Goal: Transaction & Acquisition: Purchase product/service

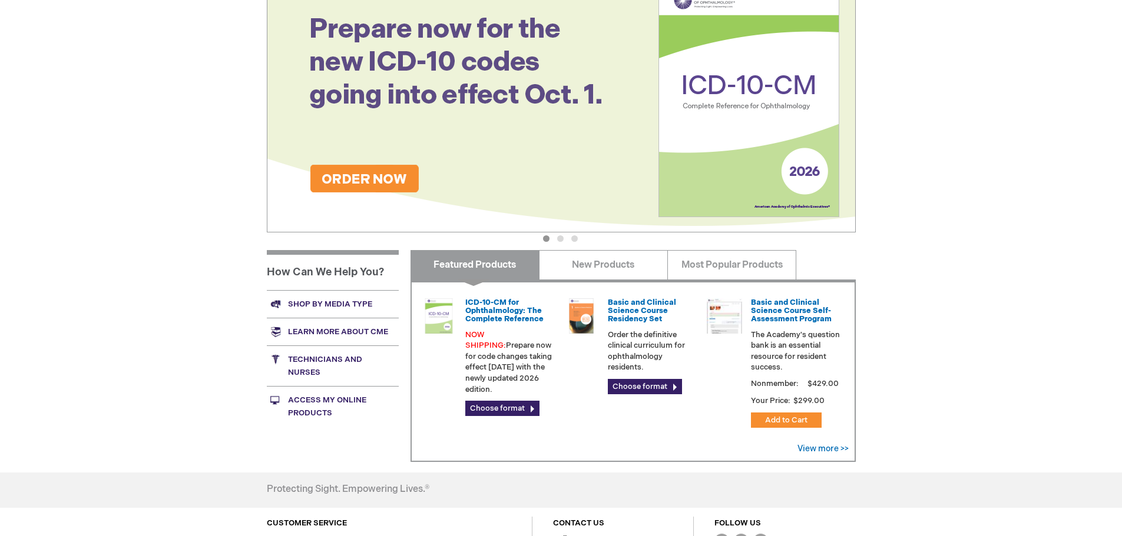
scroll to position [177, 0]
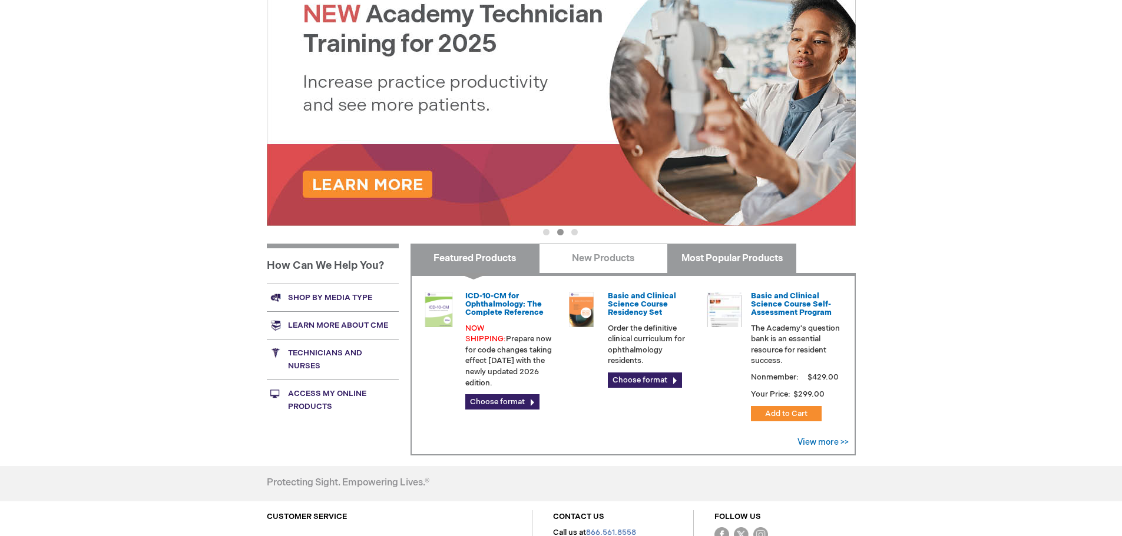
click at [717, 266] on link "Most Popular Products" at bounding box center [731, 258] width 129 height 29
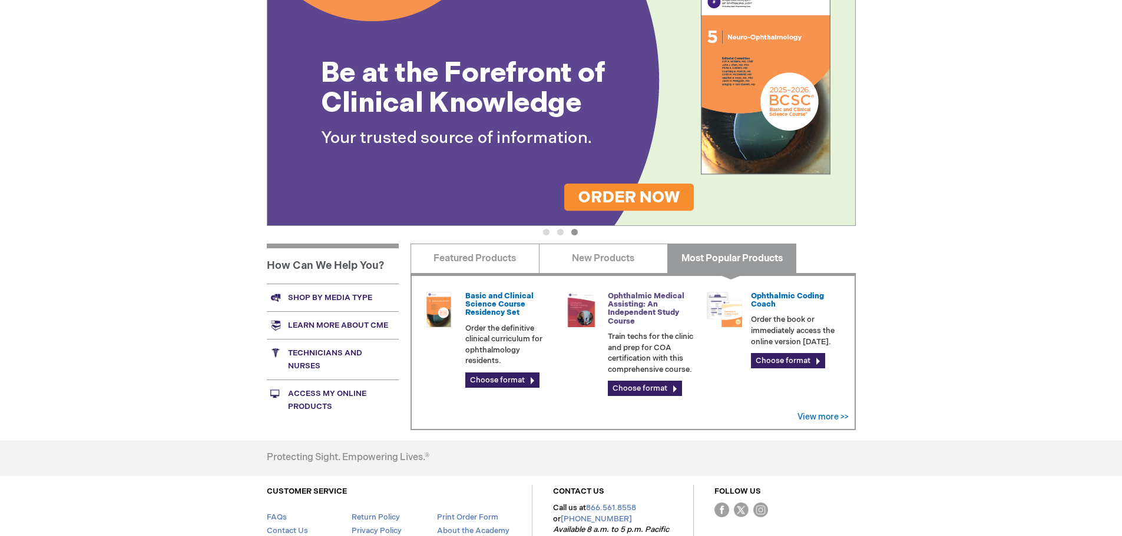
click at [629, 320] on link "Ophthalmic Medical Assisting: An Independent Study Course" at bounding box center [646, 308] width 77 height 35
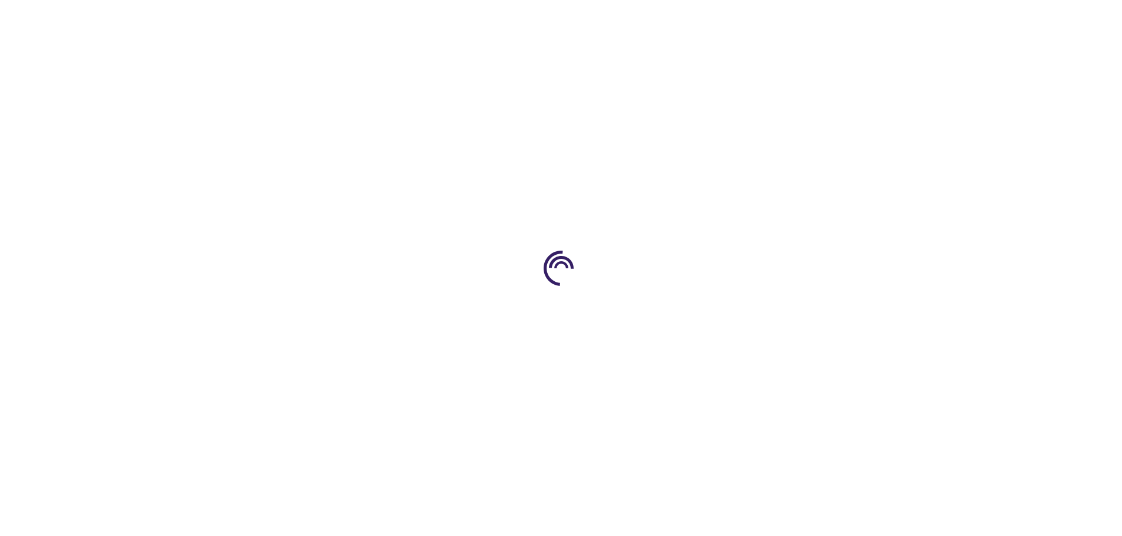
type input "0"
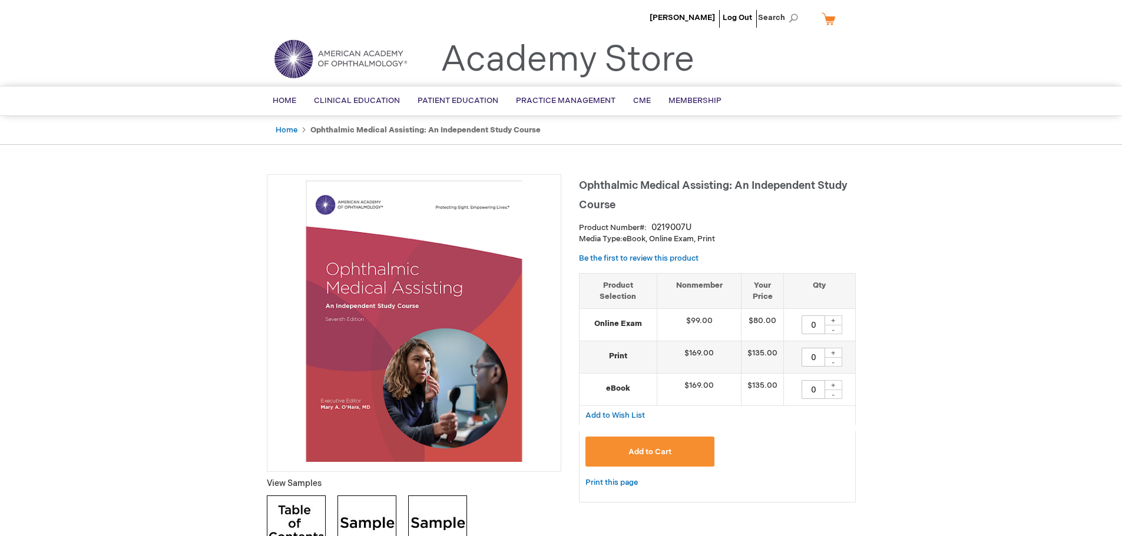
click at [836, 322] on div "+" at bounding box center [833, 321] width 18 height 10
type input "1"
click at [835, 353] on div "+" at bounding box center [833, 353] width 18 height 10
type input "1"
click at [677, 458] on button "Add to Cart" at bounding box center [650, 452] width 130 height 30
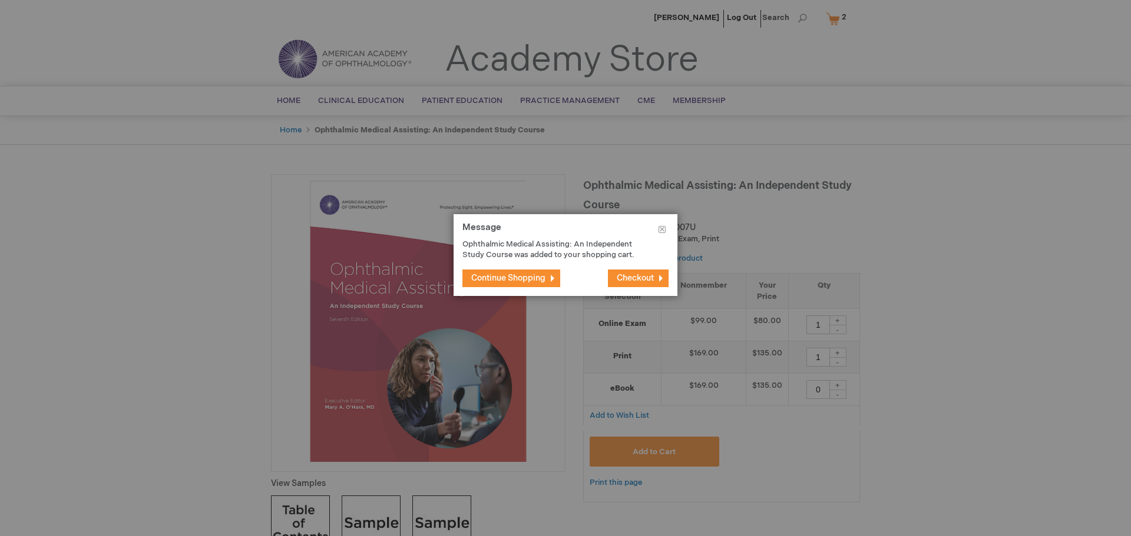
click at [626, 280] on span "Checkout" at bounding box center [635, 278] width 37 height 10
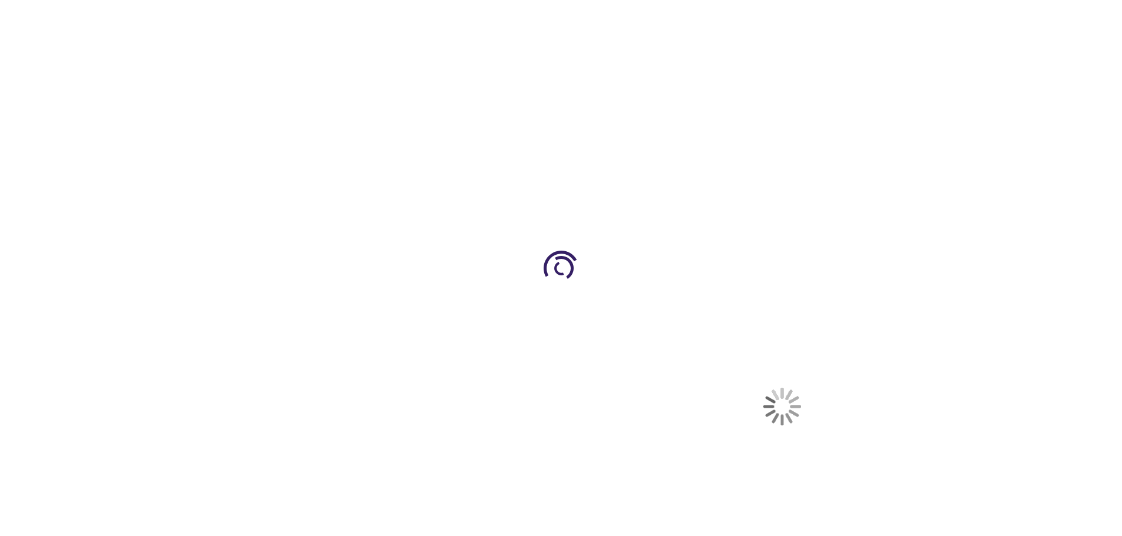
select select "US"
select select "26"
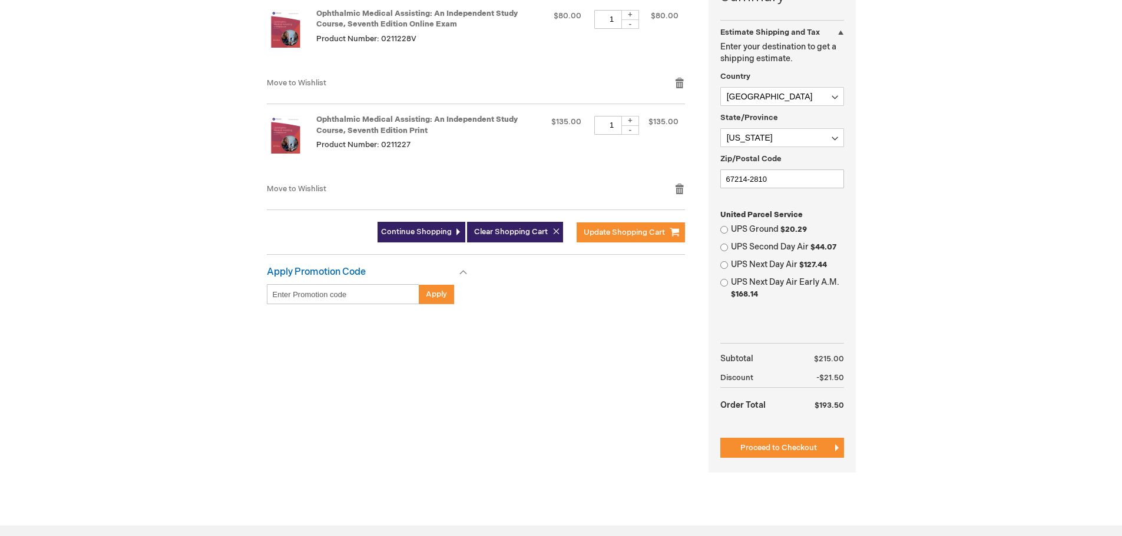
scroll to position [294, 0]
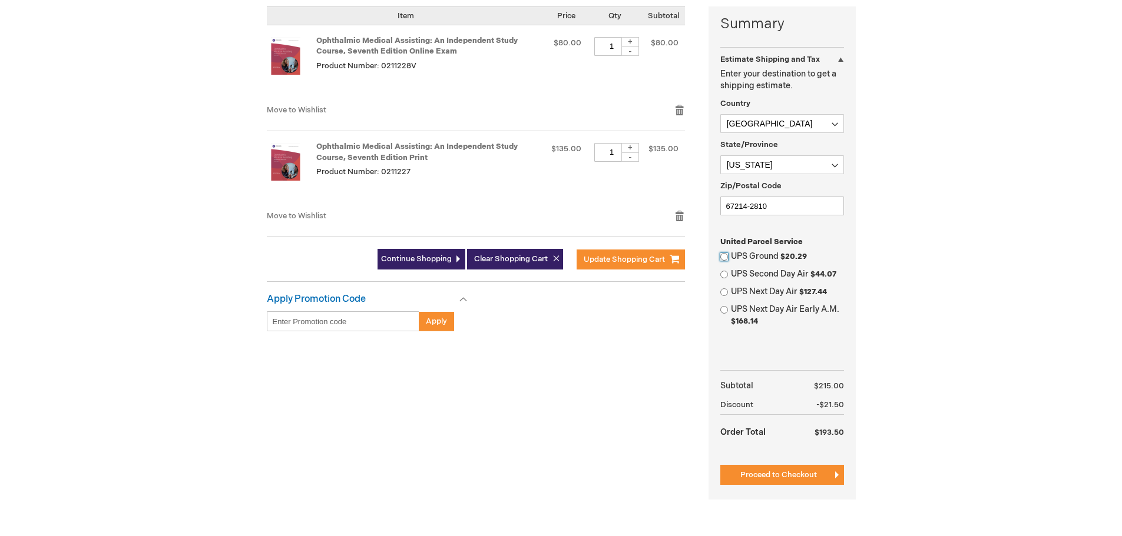
click at [721, 258] on input "UPS Ground $20.29" at bounding box center [724, 257] width 8 height 8
radio input "true"
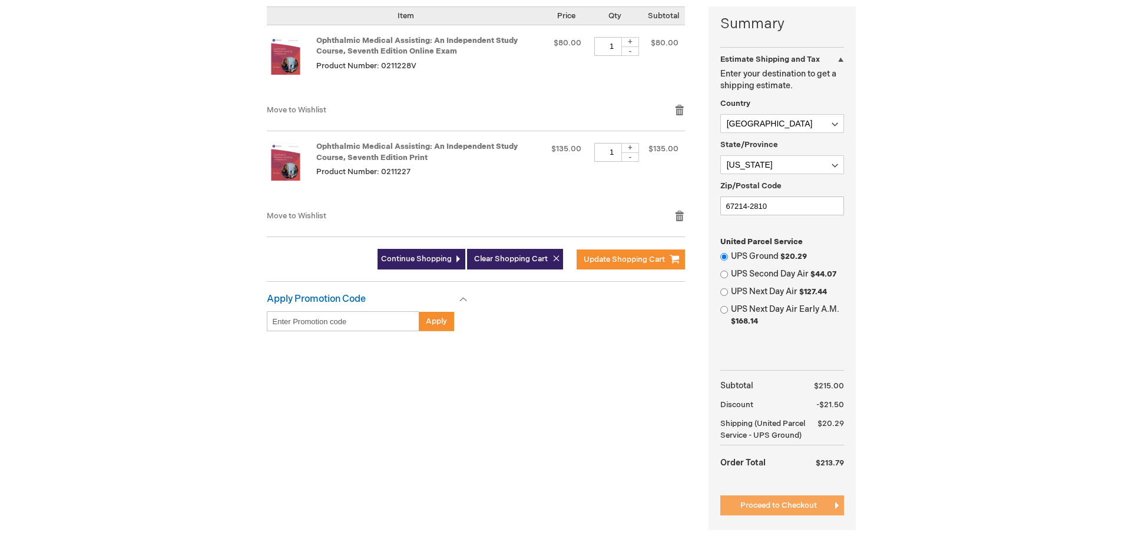
click at [750, 505] on span "Proceed to Checkout" at bounding box center [778, 505] width 77 height 9
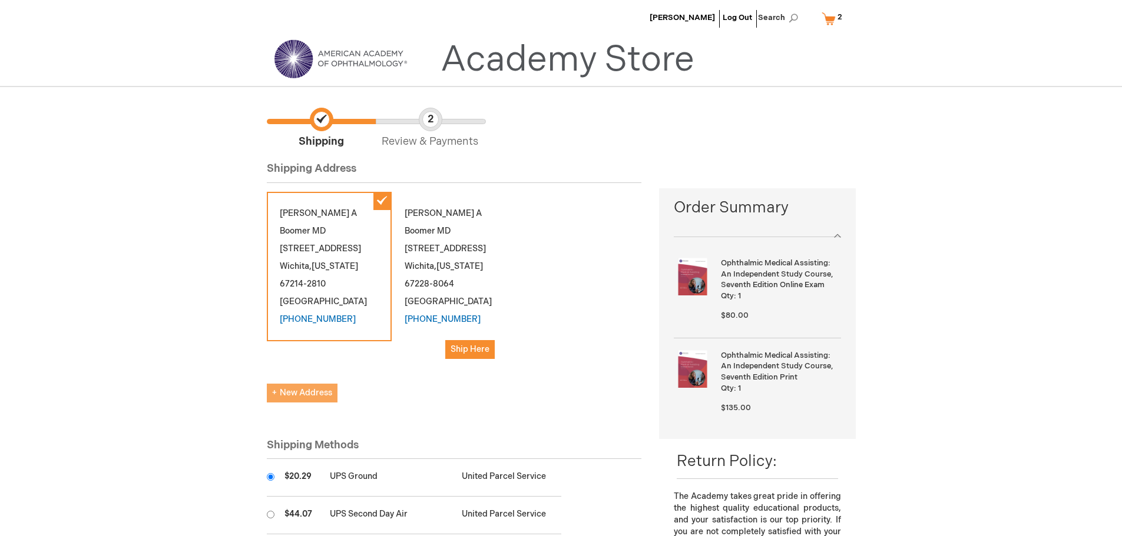
click at [309, 388] on span "New Address" at bounding box center [302, 393] width 60 height 10
select select "US"
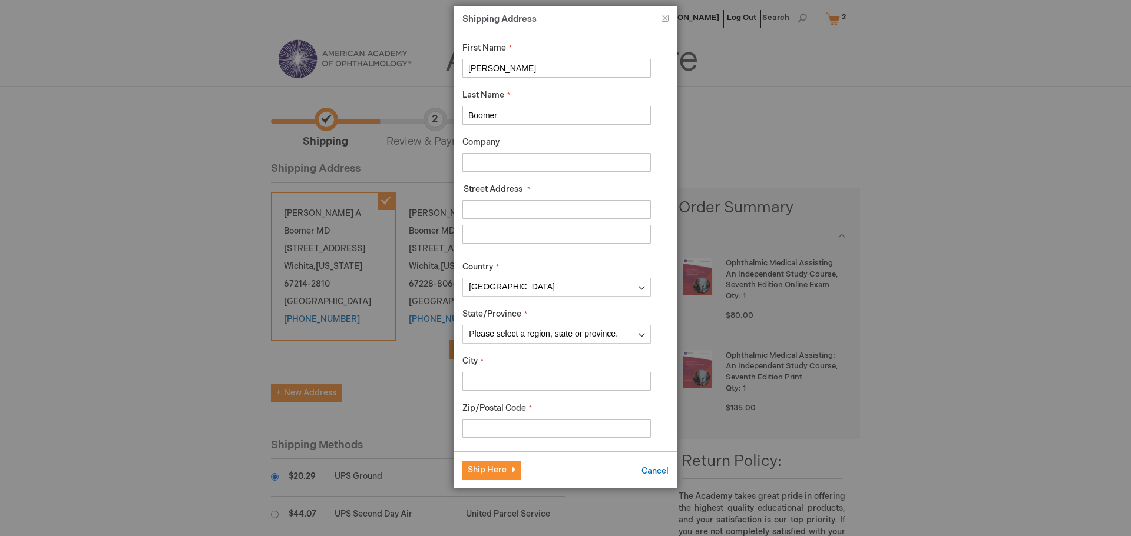
drag, startPoint x: 510, startPoint y: 68, endPoint x: 429, endPoint y: 68, distance: 80.7
type input "Tameka"
type input "George"
type input "Vision Surgery Consultants"
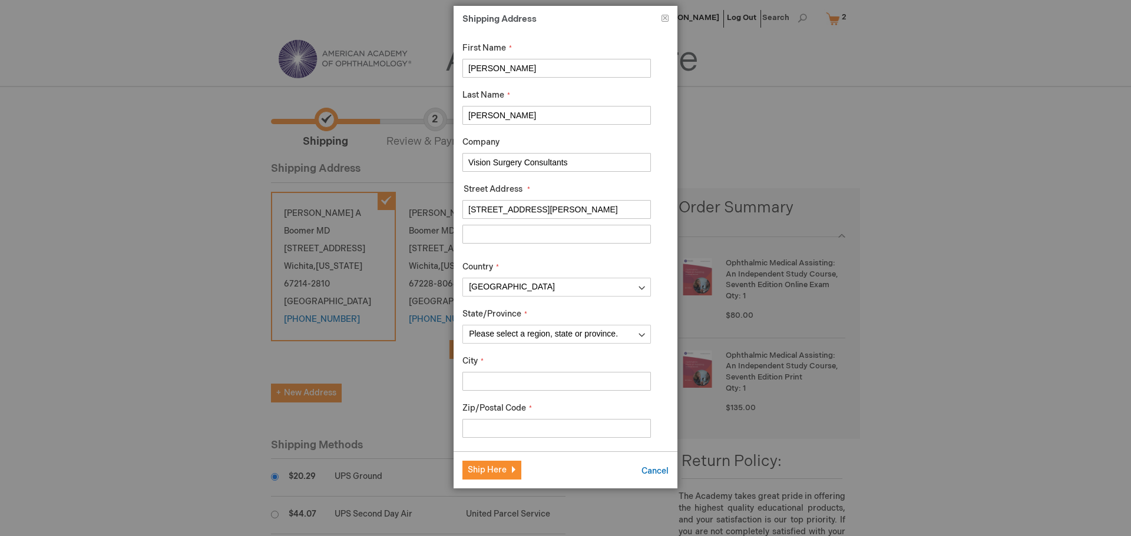
type input "1530 N Lindberg Circle"
type input "Wichita"
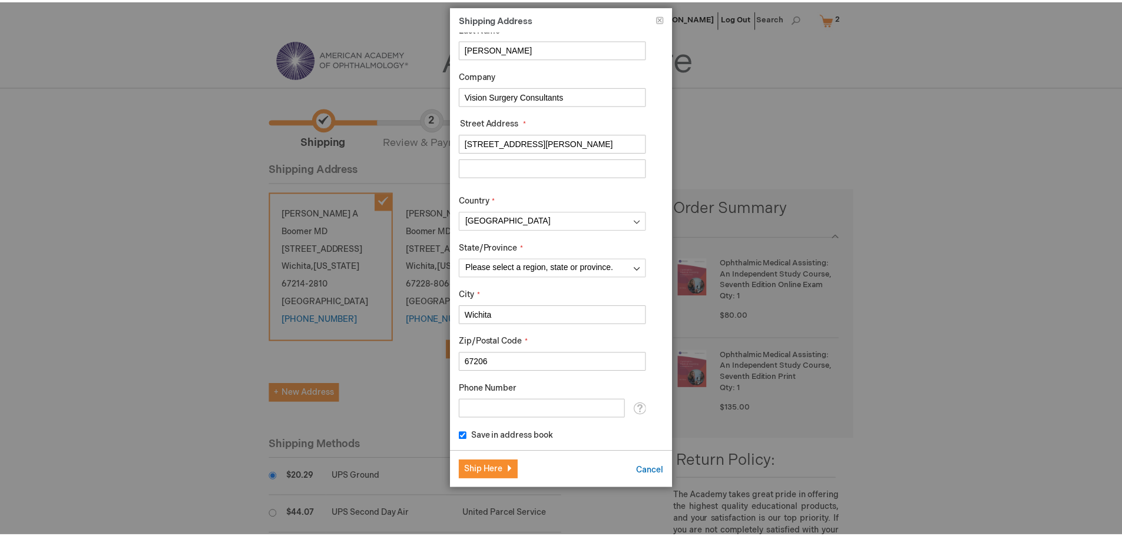
scroll to position [69, 0]
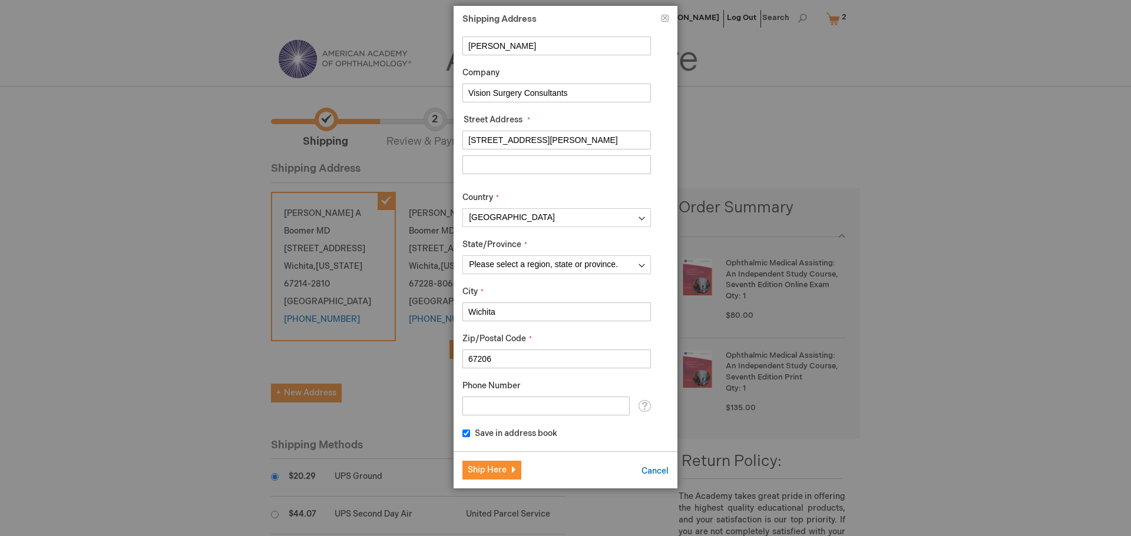
type input "67206"
click at [555, 412] on input "Phone Number" at bounding box center [545, 406] width 167 height 19
type input "316-263-6273"
click at [487, 468] on span "Ship Here" at bounding box center [487, 470] width 39 height 10
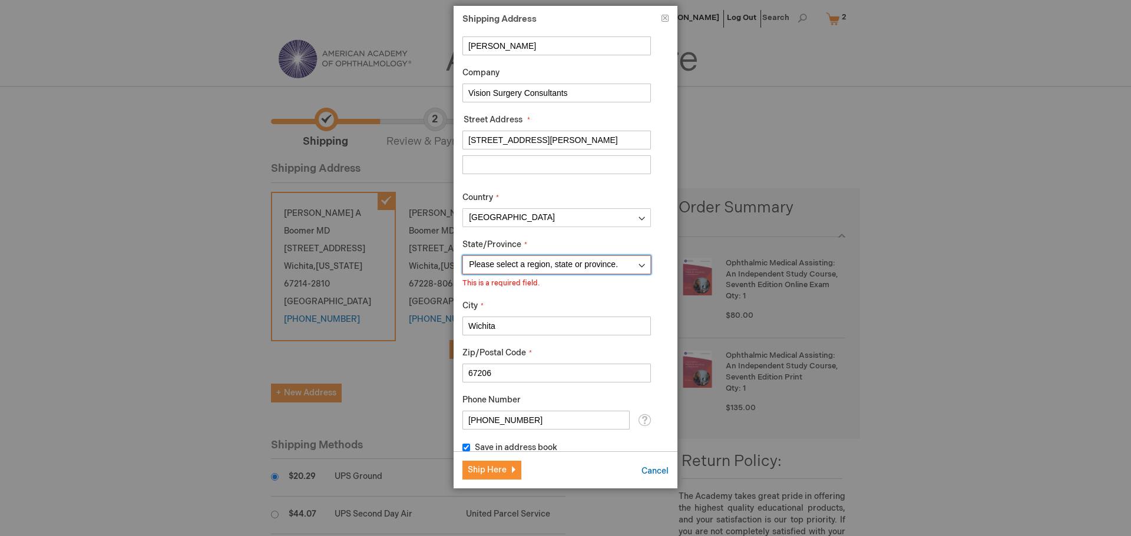
click at [530, 268] on select "Please select a region, state or province. Alabama Alaska American Samoa Arizon…" at bounding box center [556, 265] width 188 height 19
select select "26"
click at [462, 256] on select "Please select a region, state or province. Alabama Alaska American Samoa Arizon…" at bounding box center [556, 265] width 188 height 19
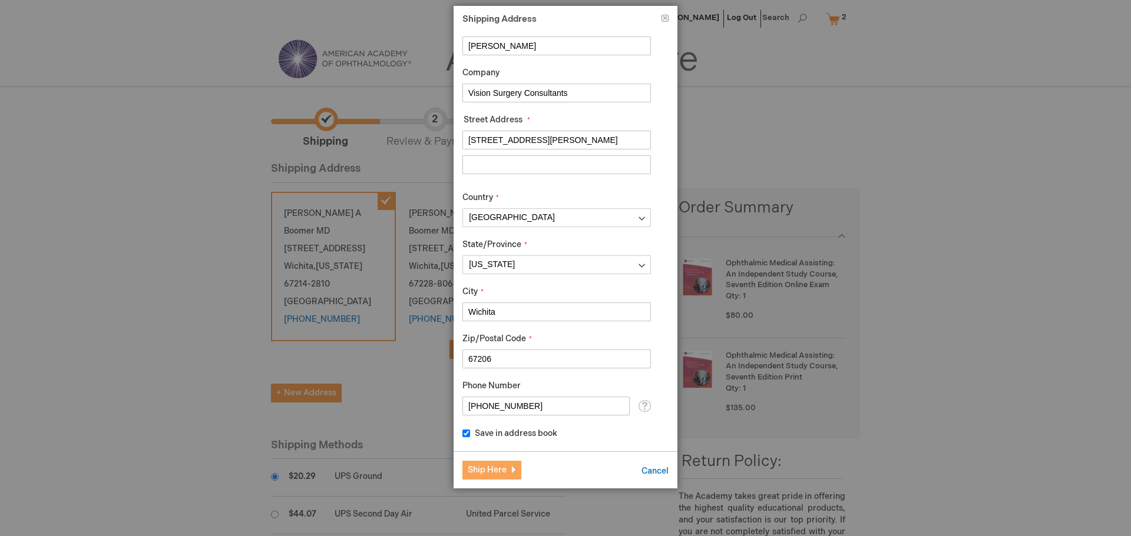
click at [492, 476] on button "Ship Here" at bounding box center [491, 470] width 59 height 19
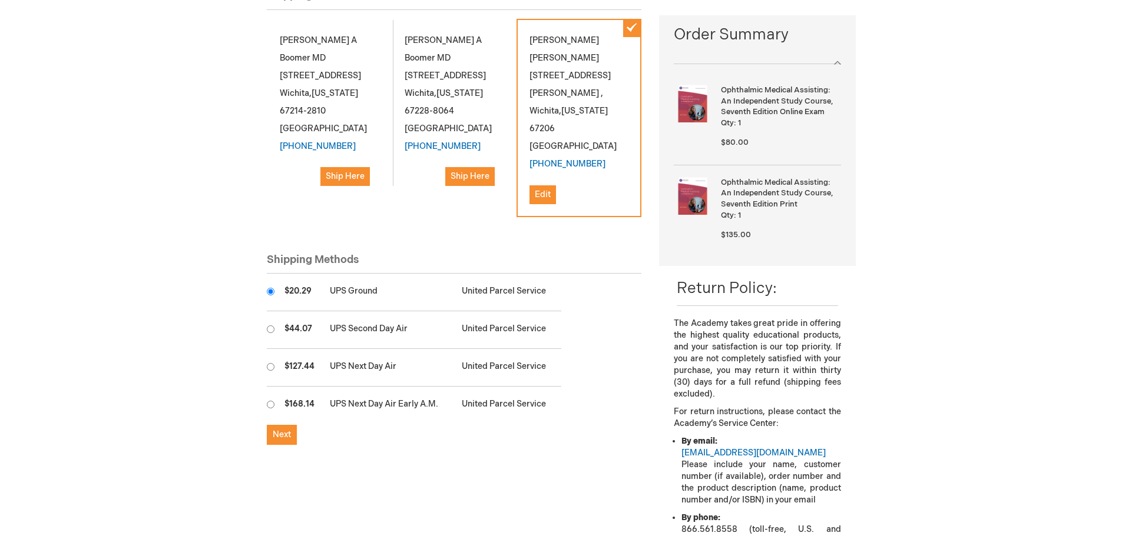
scroll to position [177, 0]
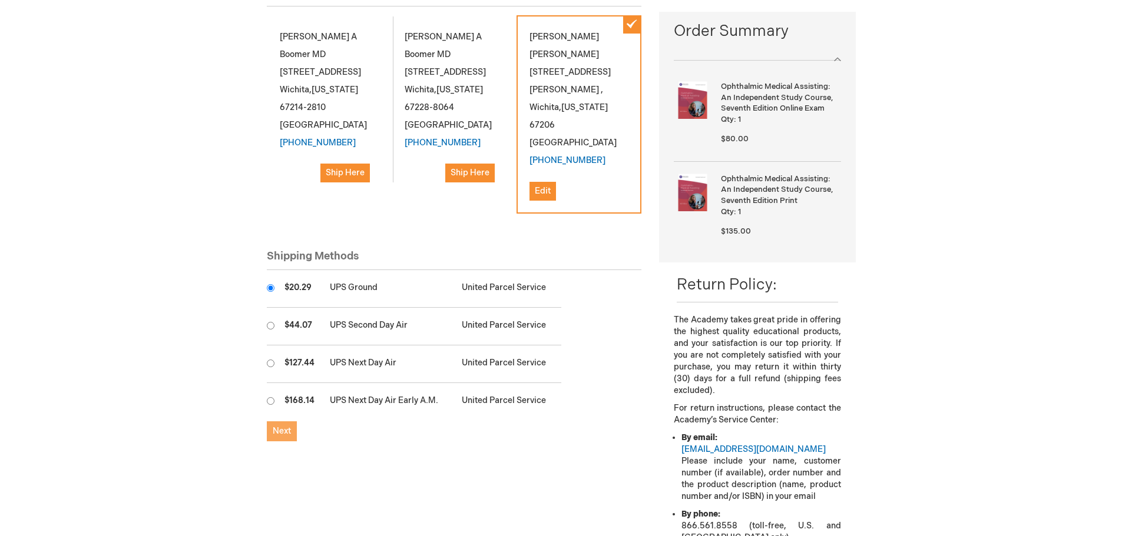
click at [277, 426] on span "Next" at bounding box center [282, 431] width 18 height 10
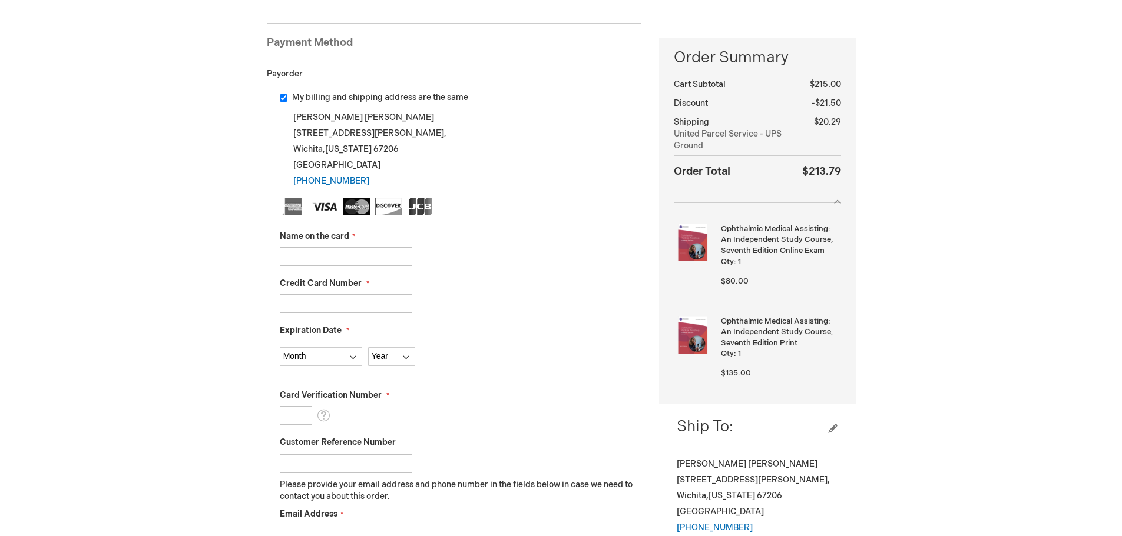
scroll to position [118, 0]
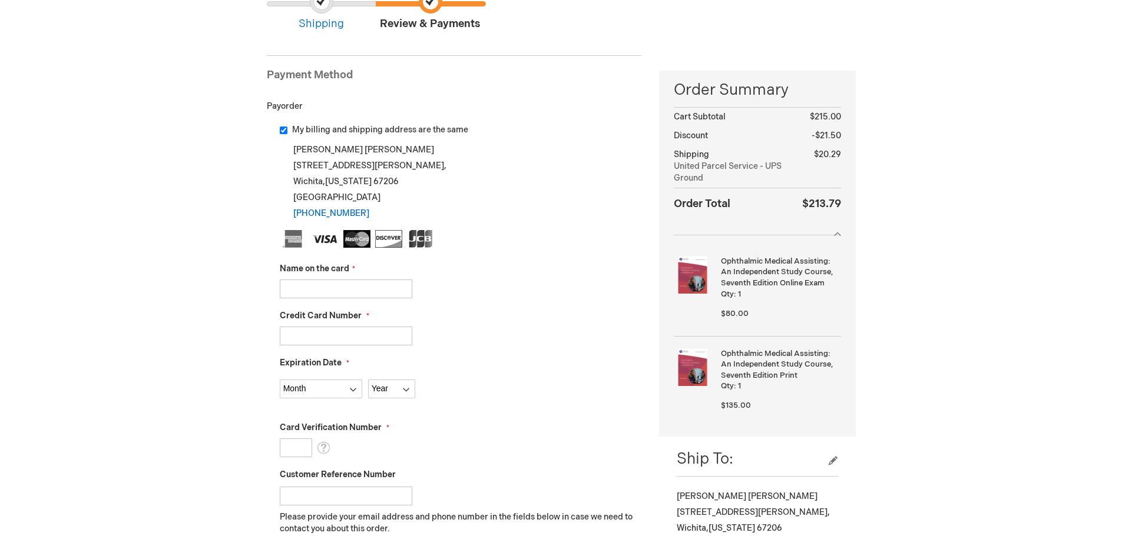
click at [319, 289] on input "Name on the card" at bounding box center [346, 289] width 132 height 19
type input "David A Kingrey"
type input "4400668866258686"
select select "10"
select select "2027"
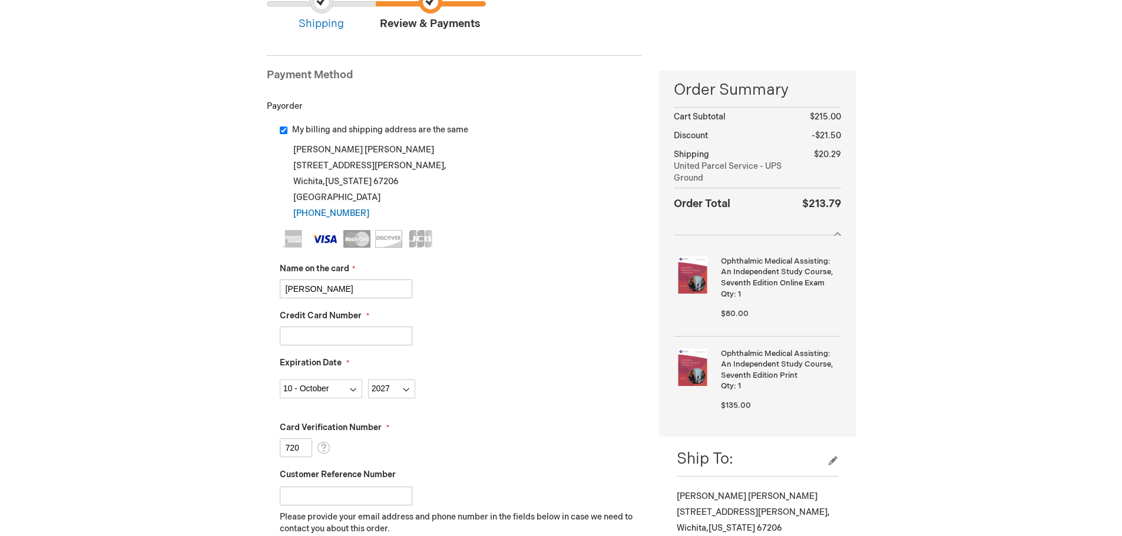
type input "720"
click at [582, 313] on div "Credit Card Number 4400668866258686" at bounding box center [461, 327] width 362 height 35
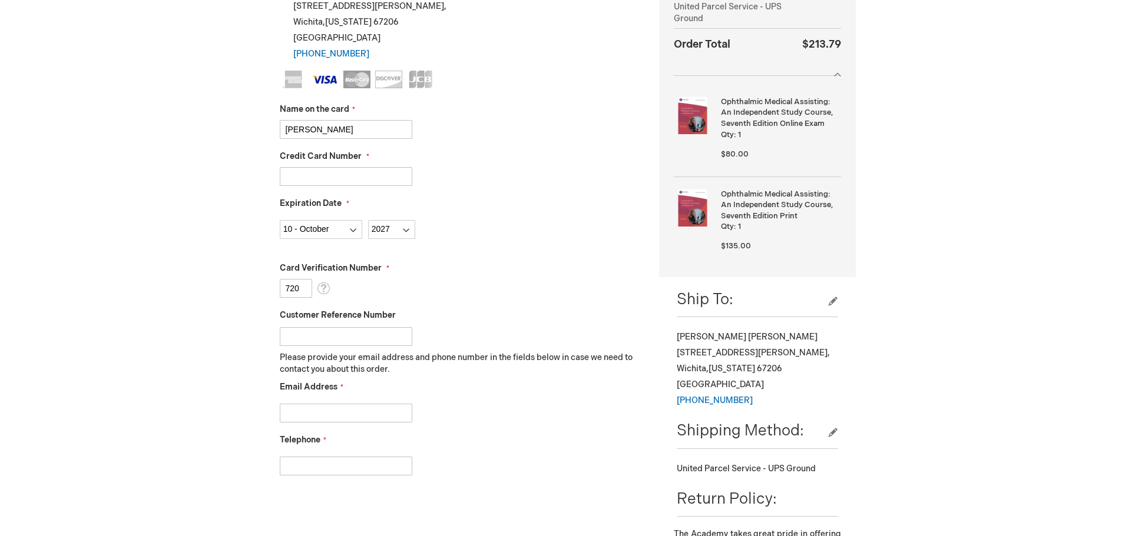
scroll to position [294, 0]
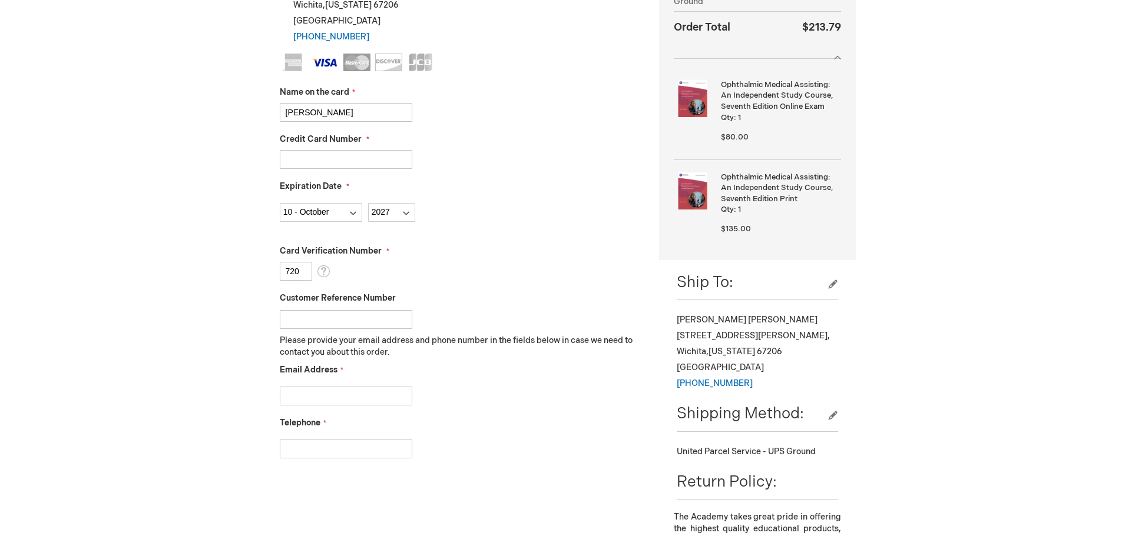
click at [363, 403] on input "Email Address" at bounding box center [346, 396] width 132 height 19
type input "tgeorge.vsc@gmail.com"
type input "316-263-6273"
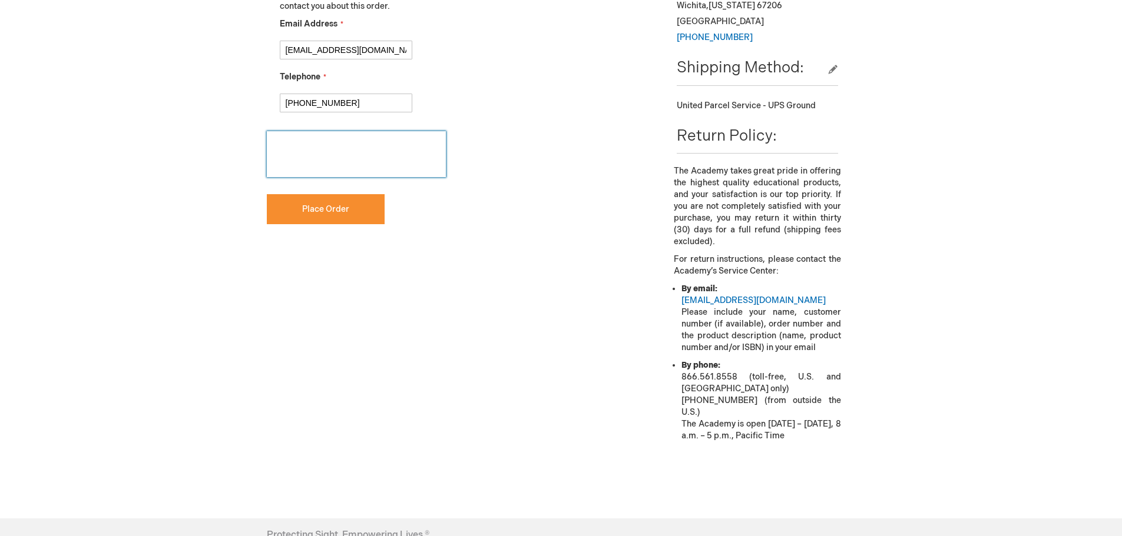
scroll to position [648, 0]
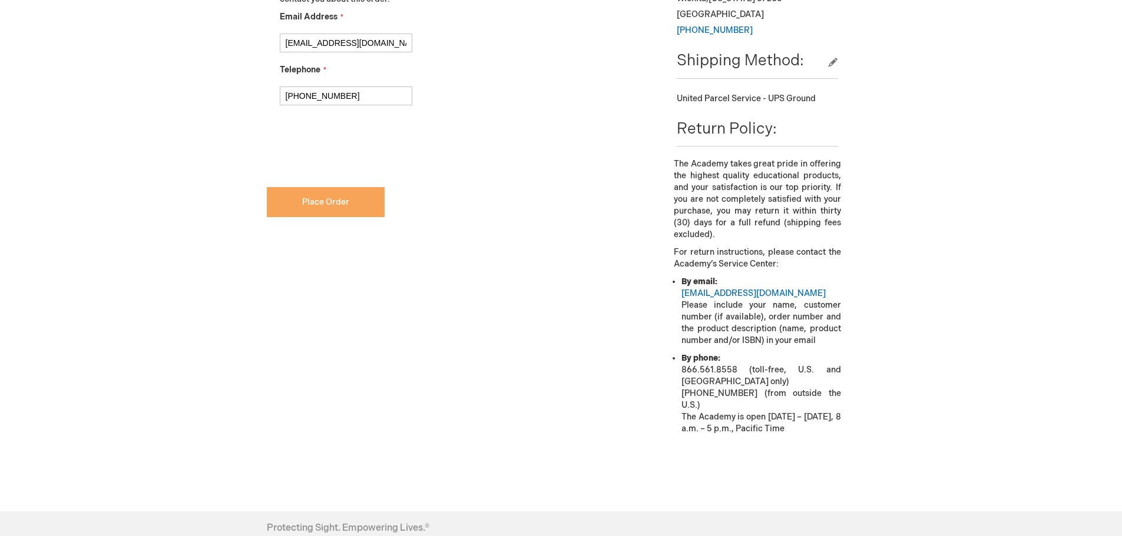
checkbox input "true"
click at [322, 207] on span "Place Order" at bounding box center [325, 202] width 47 height 10
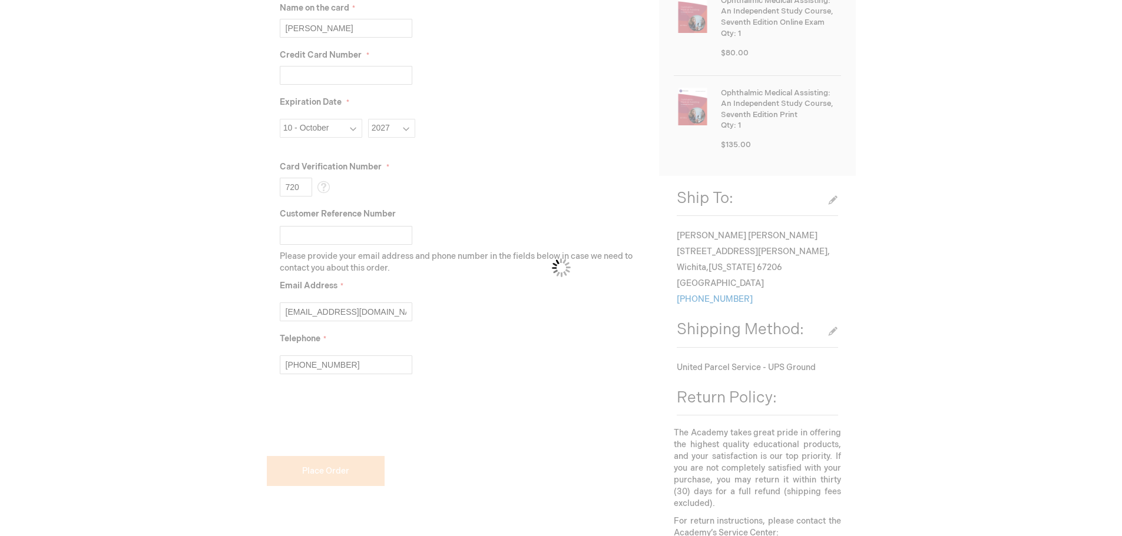
scroll to position [353, 0]
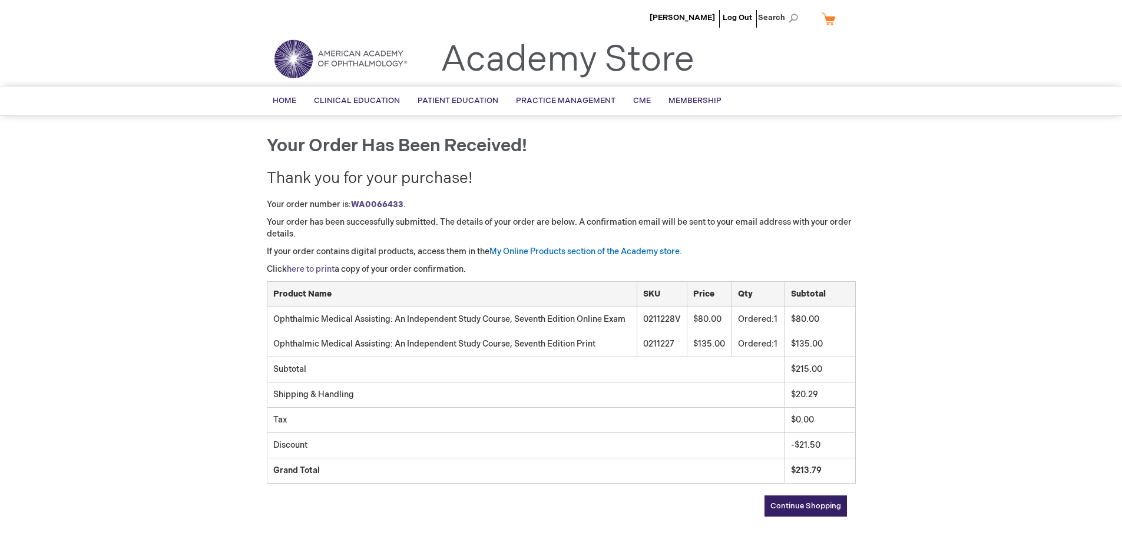
click at [315, 271] on link "here to print" at bounding box center [311, 269] width 48 height 10
click at [536, 253] on link "My Online Products section of the Academy store." at bounding box center [585, 252] width 193 height 10
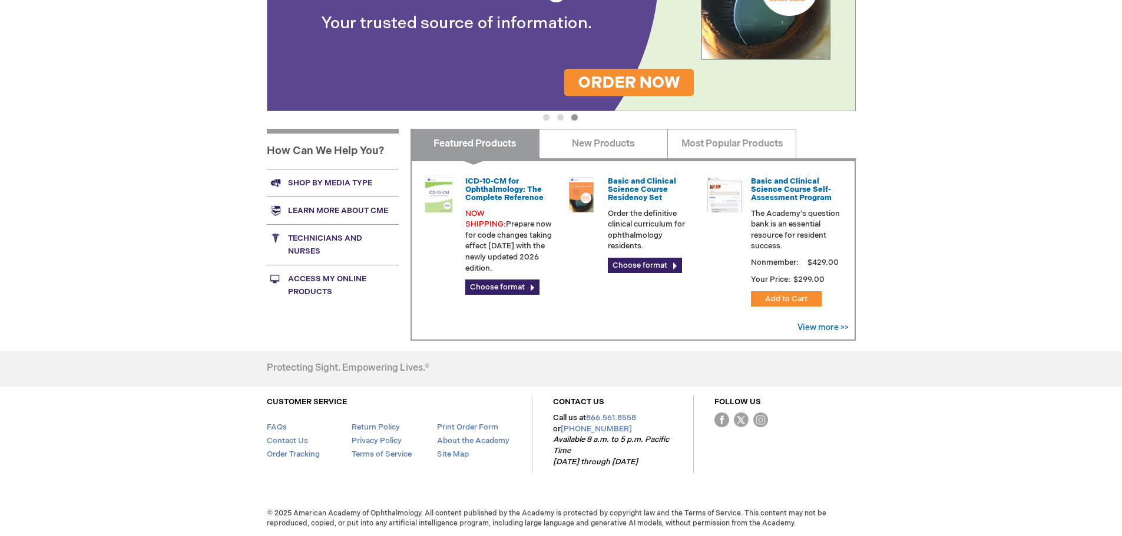
scroll to position [293, 0]
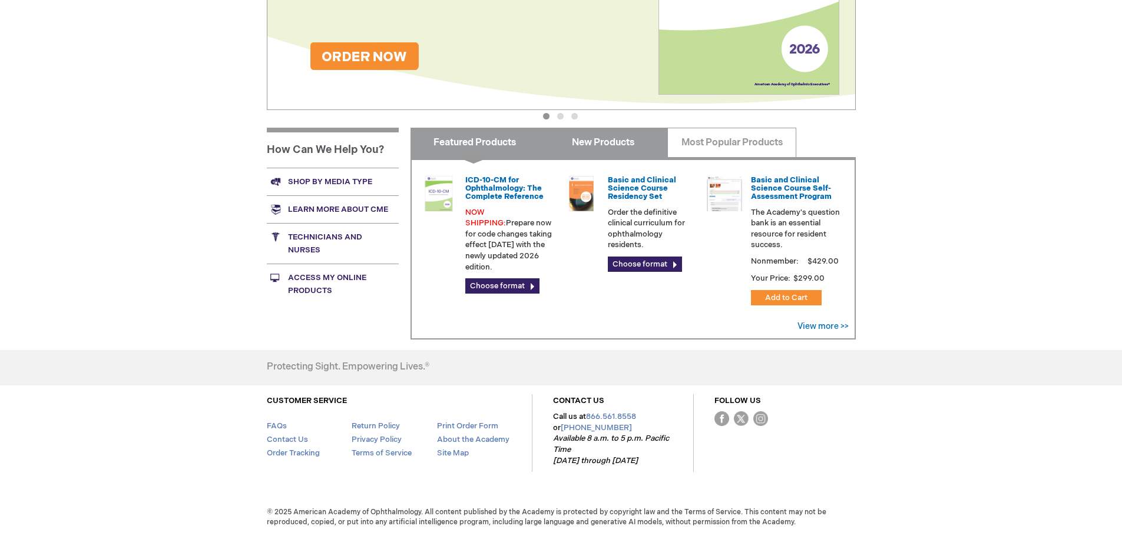
click at [601, 142] on link "New Products" at bounding box center [603, 142] width 129 height 29
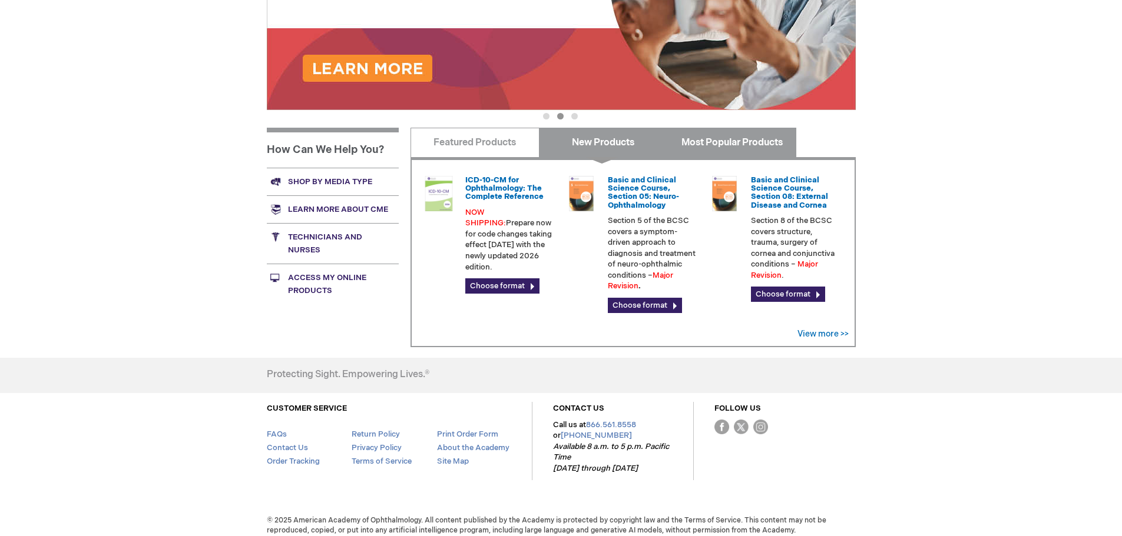
click at [748, 144] on link "Most Popular Products" at bounding box center [731, 142] width 129 height 29
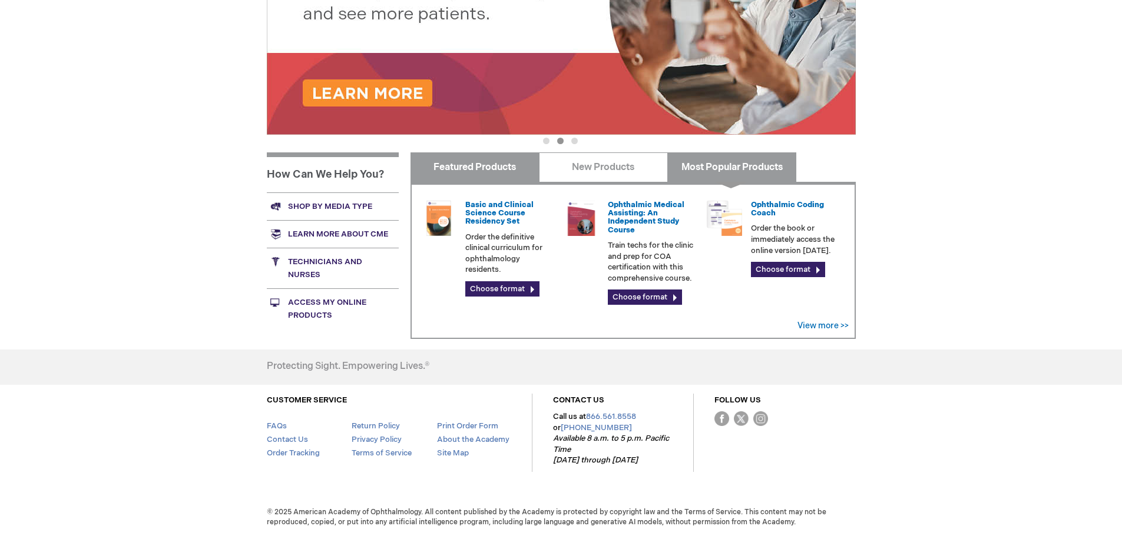
click at [473, 168] on link "Featured Products" at bounding box center [474, 167] width 129 height 29
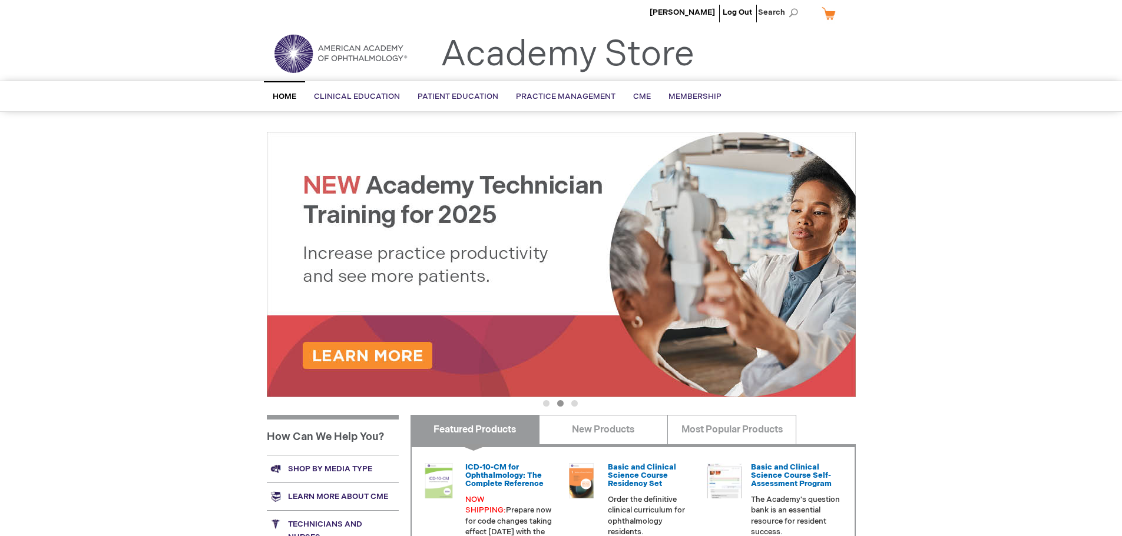
scroll to position [0, 0]
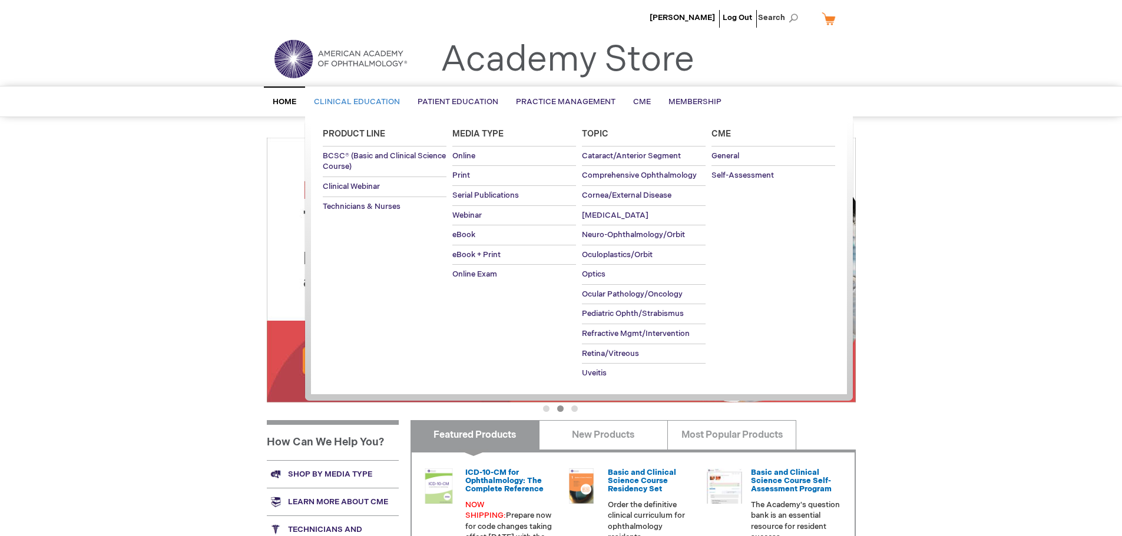
click at [345, 98] on span "Clinical Education" at bounding box center [357, 101] width 86 height 9
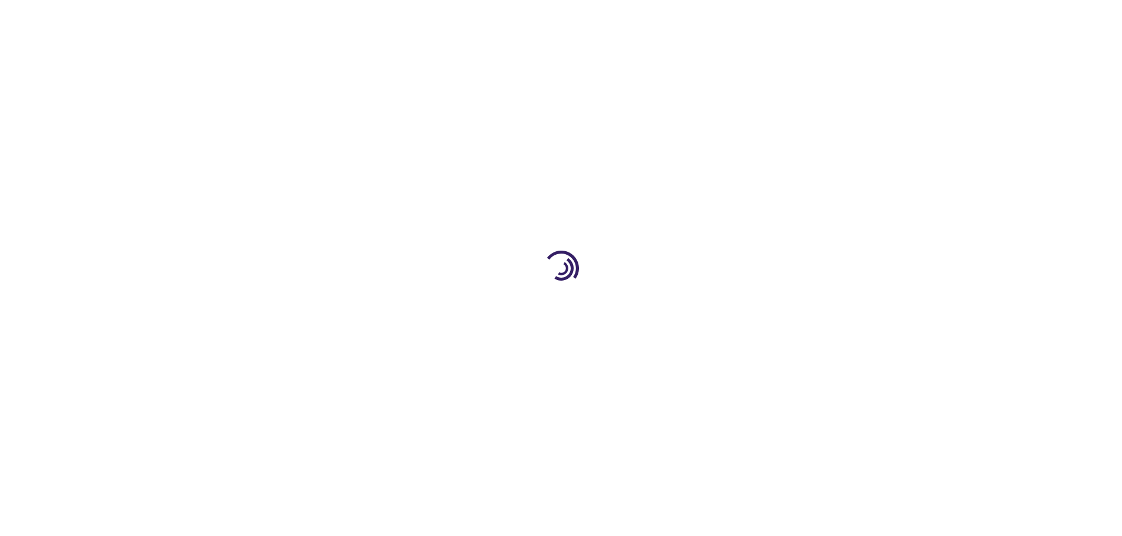
scroll to position [25, 0]
type input "1"
type input "0"
